Goal: Check status: Check status

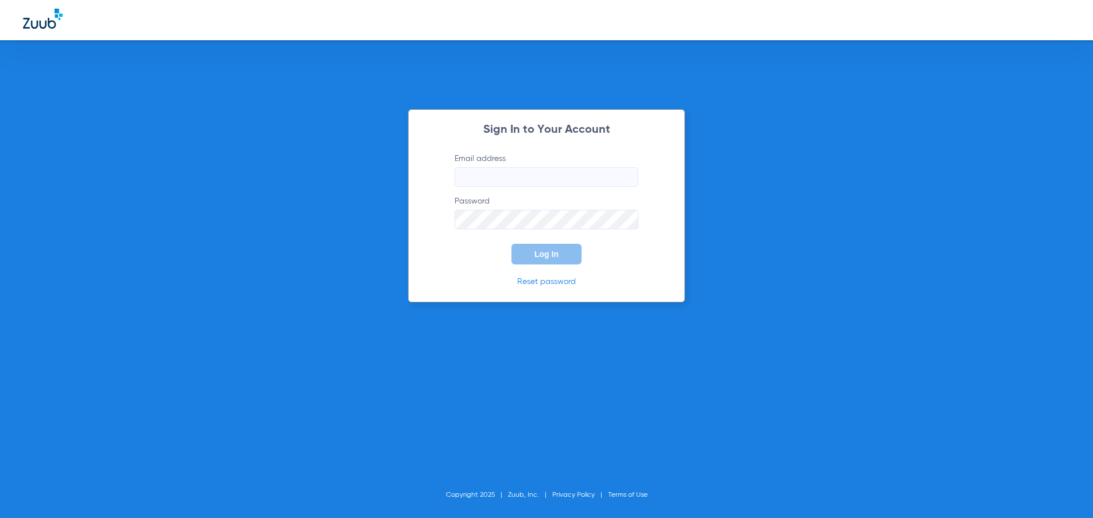
click at [532, 182] on input "Email address" at bounding box center [547, 177] width 184 height 20
type input "[EMAIL_ADDRESS][DOMAIN_NAME]"
click at [512, 244] on button "Log In" at bounding box center [547, 254] width 70 height 21
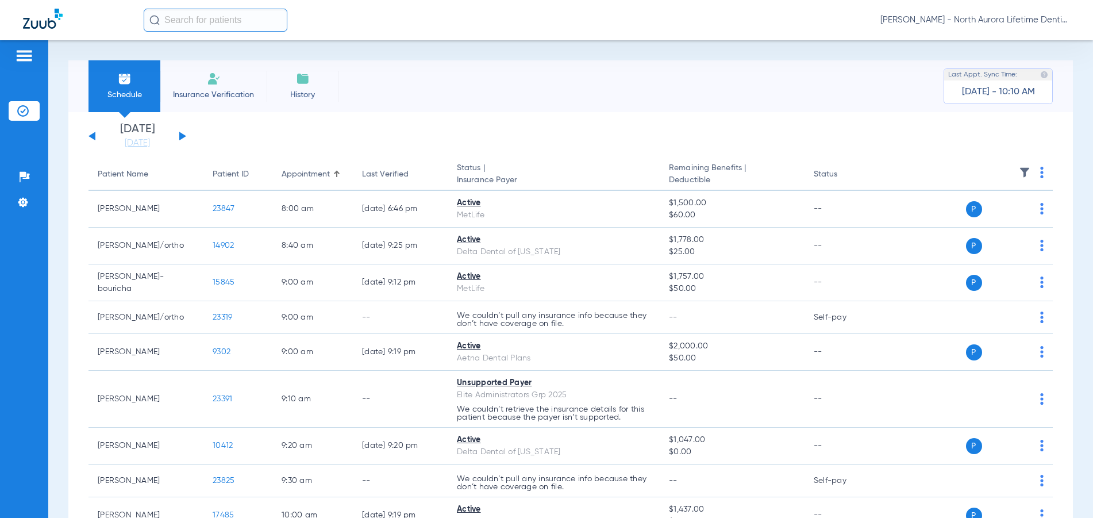
click at [181, 137] on button at bounding box center [182, 136] width 7 height 9
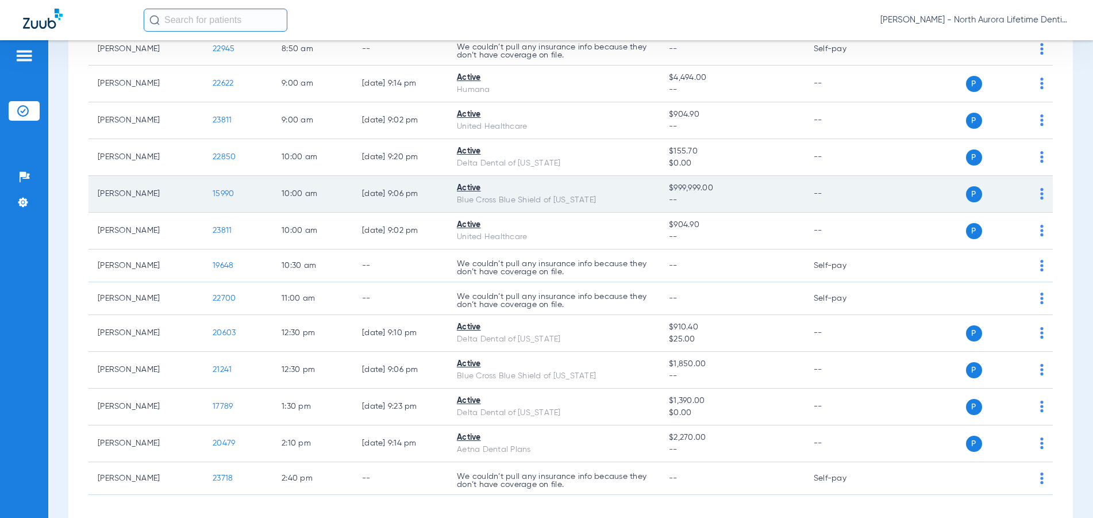
scroll to position [319, 0]
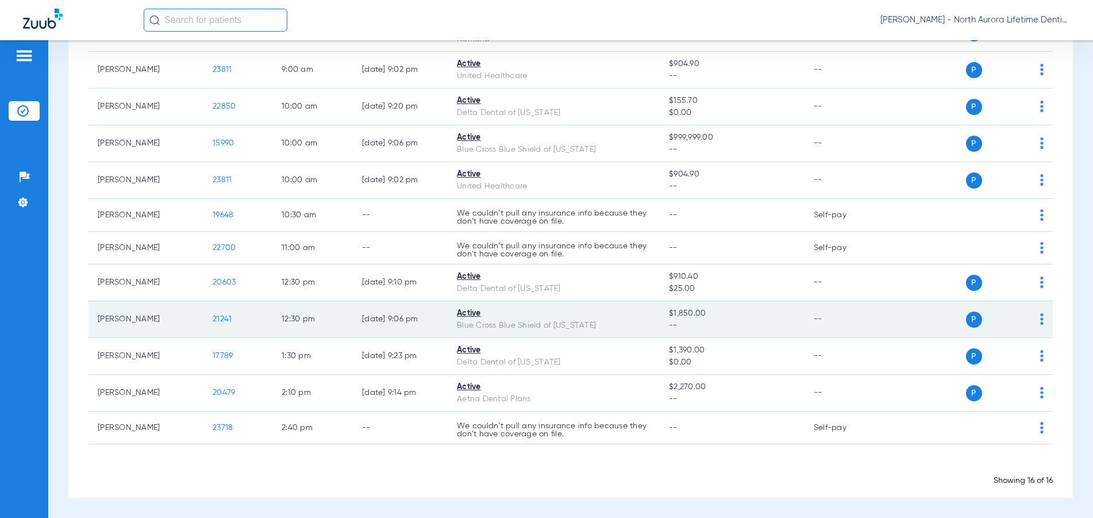
click at [226, 317] on span "21241" at bounding box center [222, 319] width 19 height 8
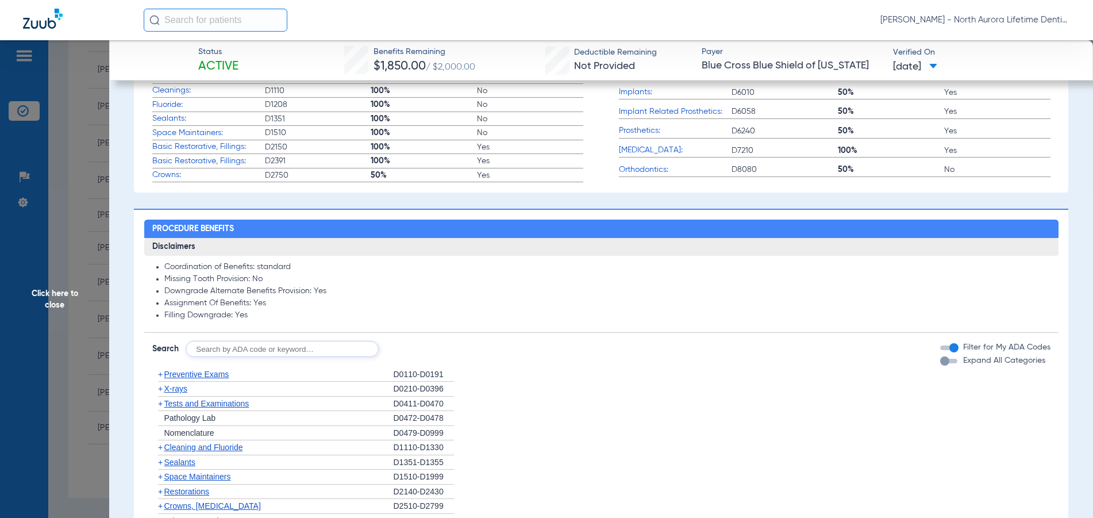
scroll to position [575, 0]
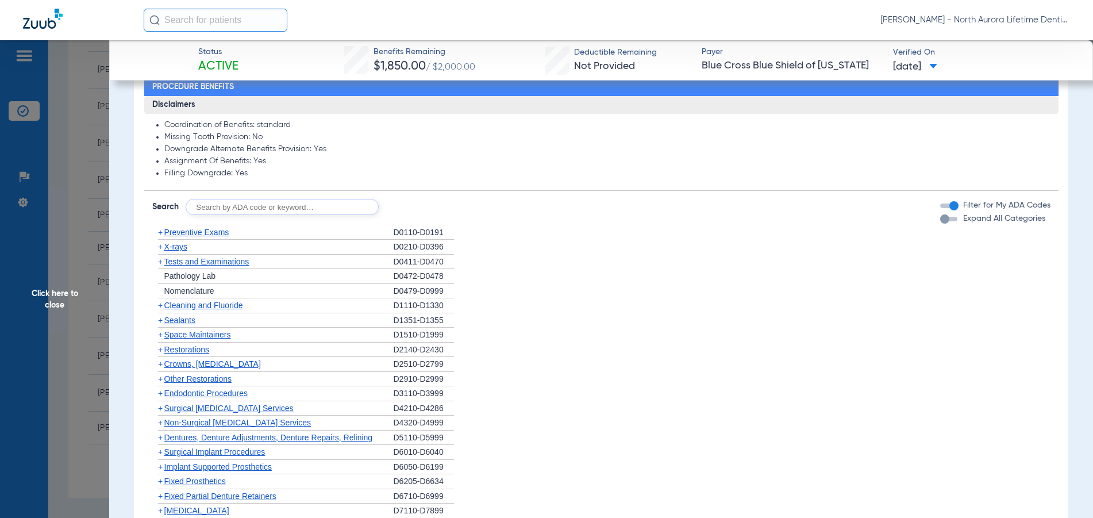
click at [941, 221] on div "button" at bounding box center [945, 218] width 9 height 9
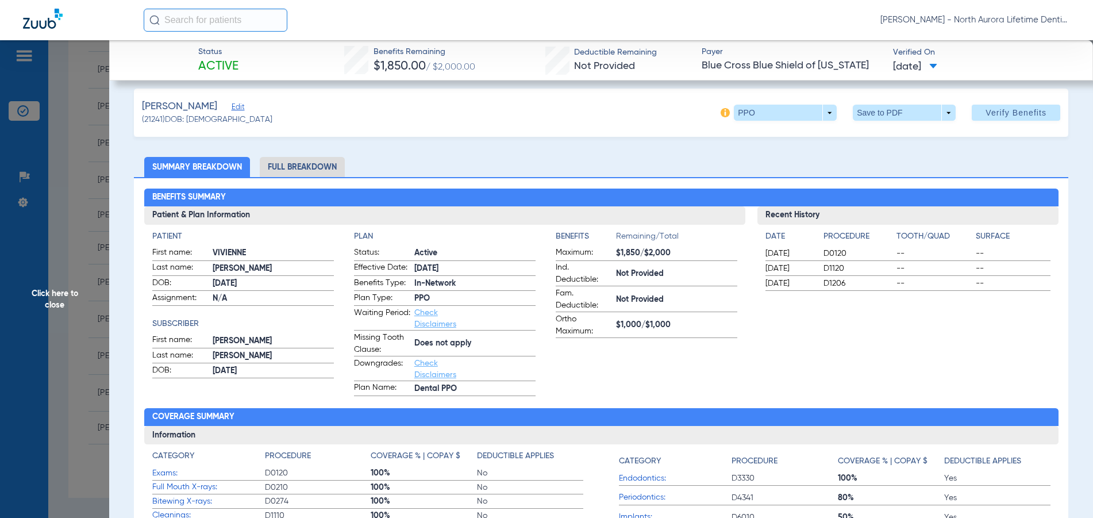
scroll to position [0, 0]
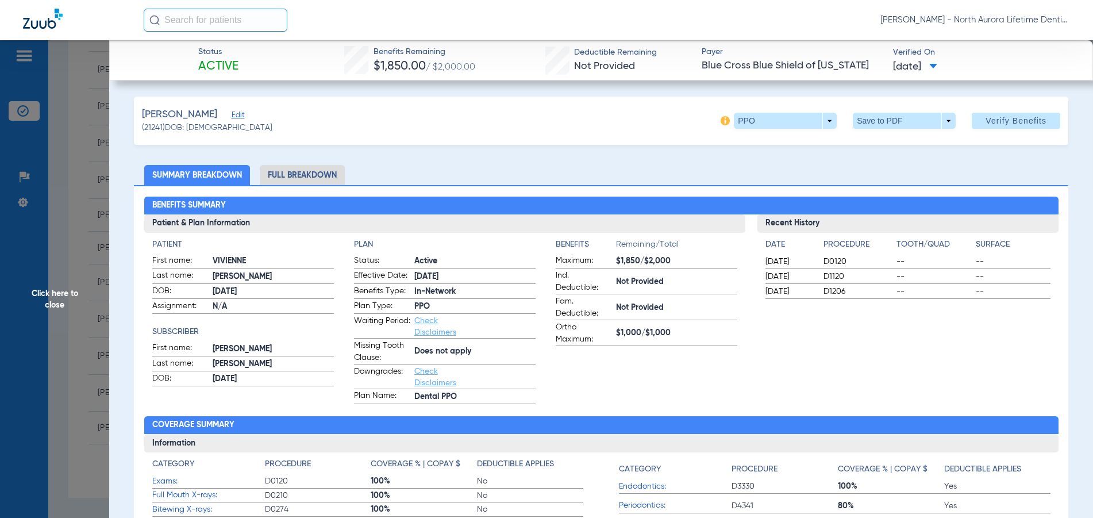
click at [287, 174] on li "Full Breakdown" at bounding box center [302, 175] width 85 height 20
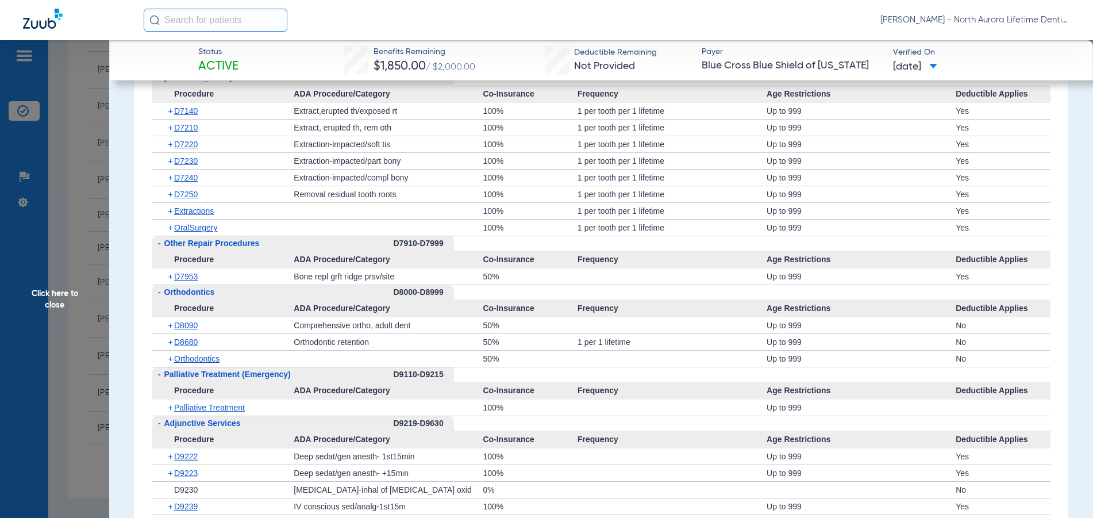
scroll to position [3192, 0]
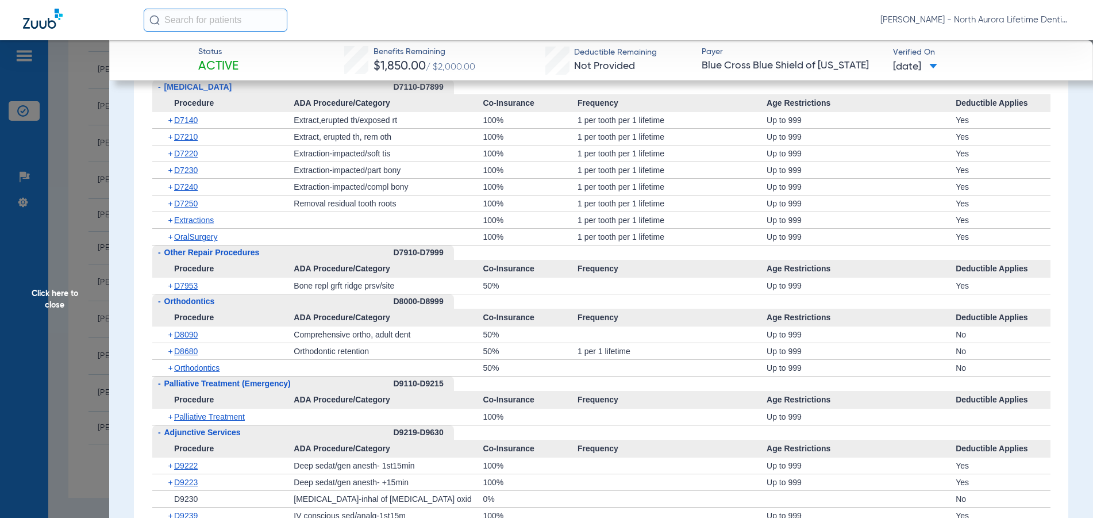
click at [52, 300] on span "Click here to close" at bounding box center [54, 299] width 109 height 518
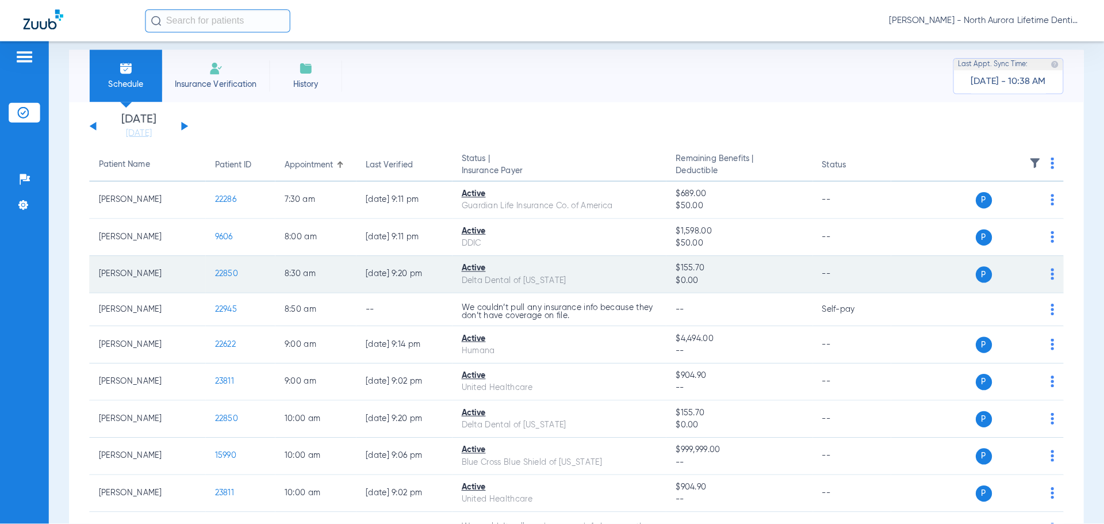
scroll to position [0, 0]
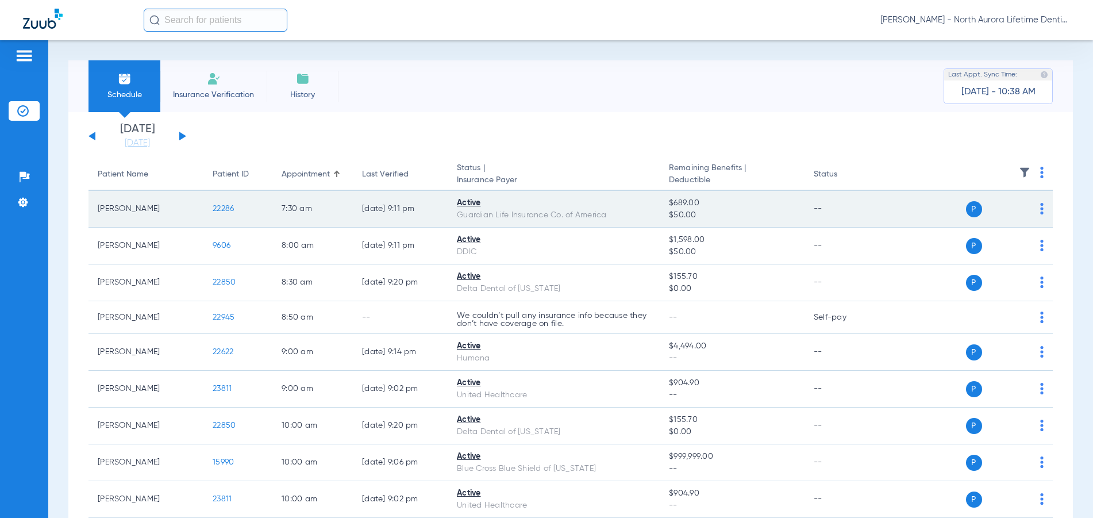
click at [227, 207] on span "22286" at bounding box center [223, 209] width 21 height 8
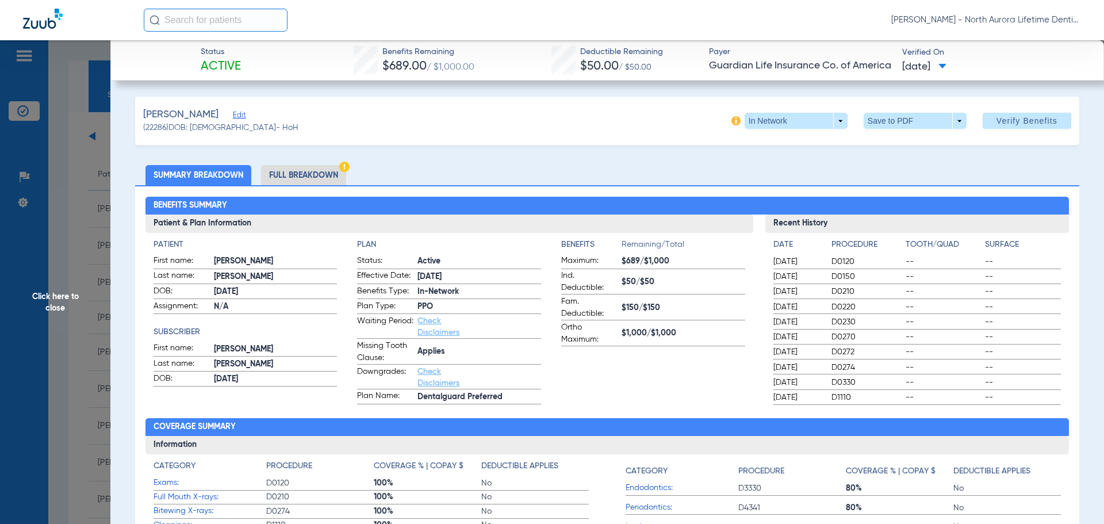
scroll to position [57, 0]
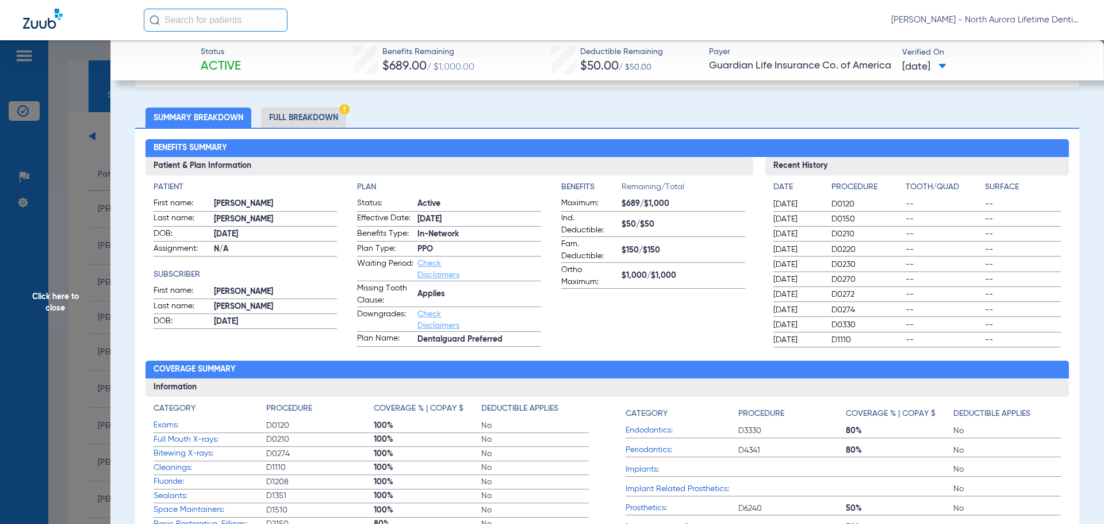
click at [301, 115] on li "Full Breakdown" at bounding box center [303, 118] width 85 height 20
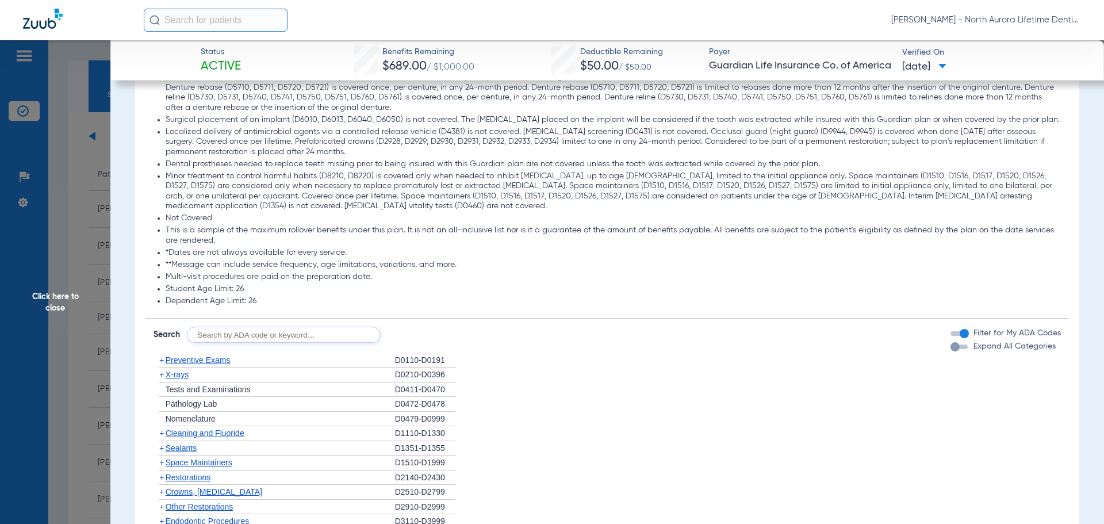
scroll to position [1322, 0]
click at [952, 348] on div "button" at bounding box center [958, 346] width 17 height 5
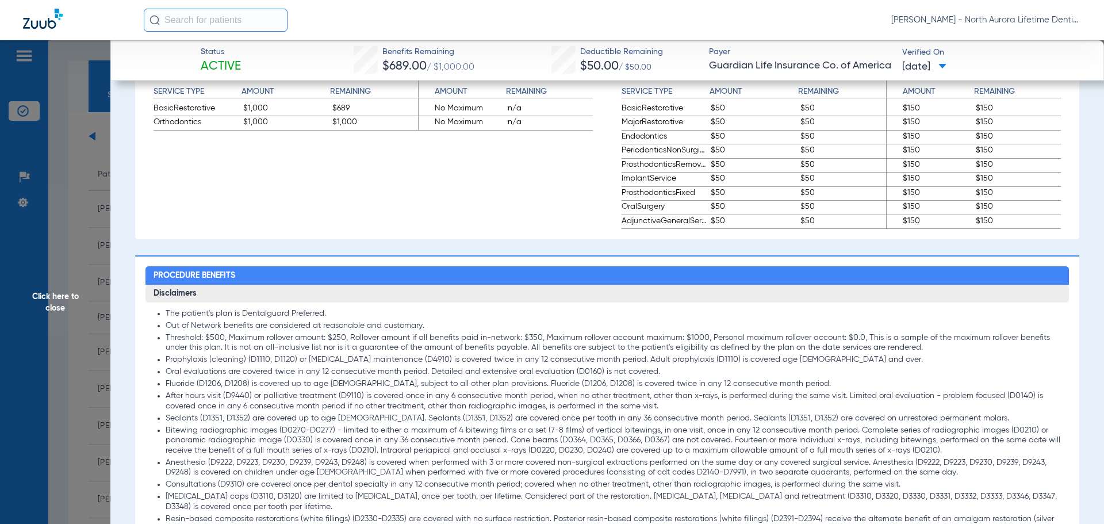
scroll to position [632, 0]
